Goal: Entertainment & Leisure: Browse casually

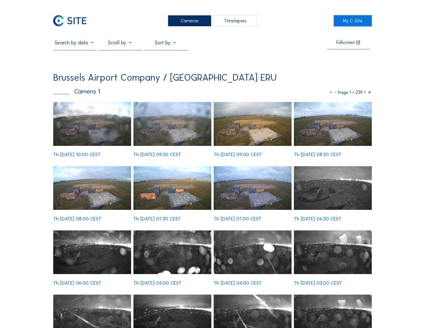
click at [180, 17] on div "Cameras" at bounding box center [189, 20] width 43 height 11
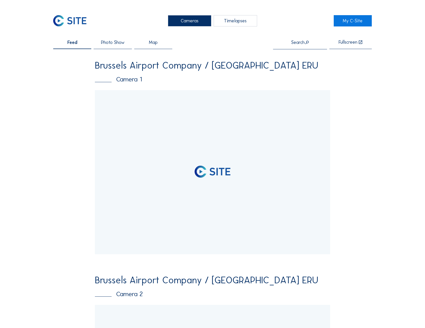
click at [172, 114] on div at bounding box center [212, 172] width 235 height 164
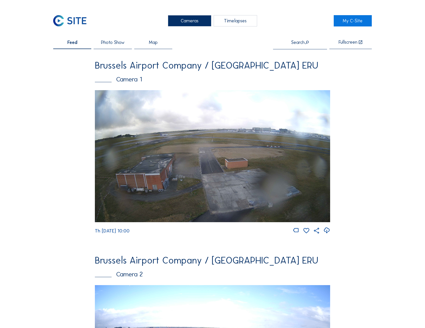
click at [175, 128] on img at bounding box center [212, 156] width 235 height 132
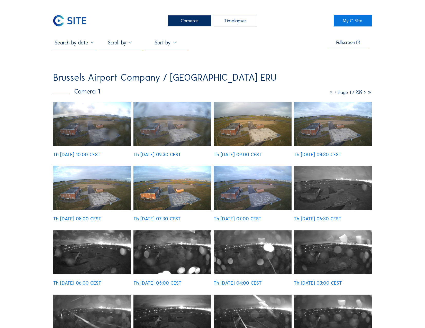
click at [107, 123] on img at bounding box center [92, 124] width 78 height 44
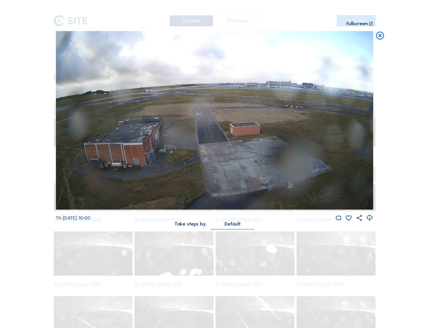
click at [380, 36] on icon at bounding box center [380, 36] width 10 height 10
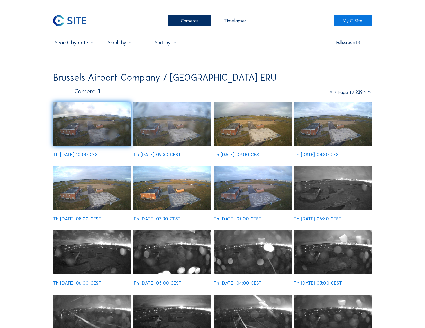
click at [74, 126] on img at bounding box center [92, 124] width 78 height 44
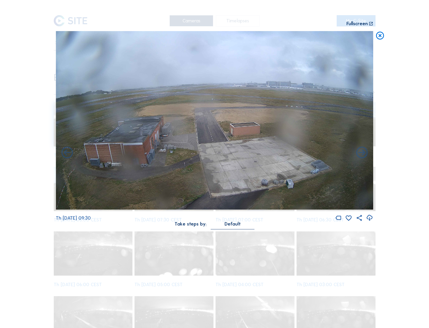
click at [40, 66] on div "Scroll to travel through time | Press 'Alt' Button + Scroll to Zoom | Click and…" at bounding box center [214, 164] width 429 height 328
click at [380, 34] on icon at bounding box center [380, 36] width 10 height 10
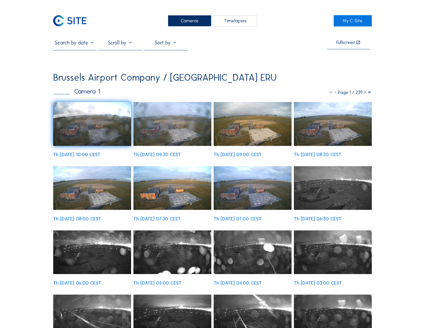
click at [193, 25] on div "Cameras" at bounding box center [189, 20] width 43 height 11
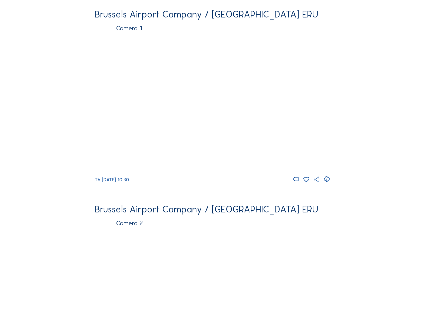
scroll to position [77, 0]
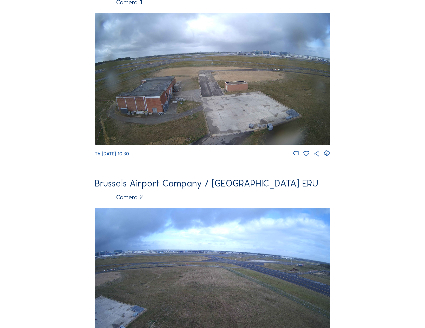
click at [207, 228] on img at bounding box center [212, 274] width 235 height 132
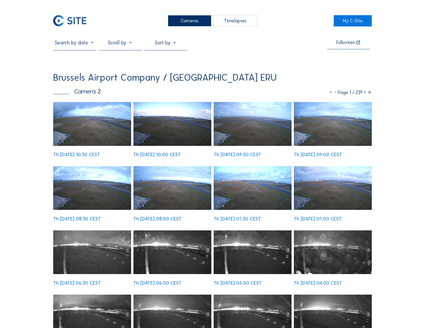
click at [258, 131] on img at bounding box center [253, 124] width 78 height 44
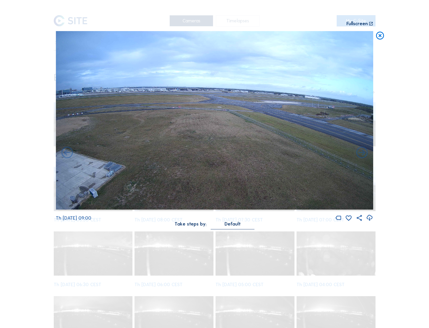
click at [377, 37] on icon at bounding box center [380, 36] width 10 height 10
